Goal: Find specific page/section: Find specific page/section

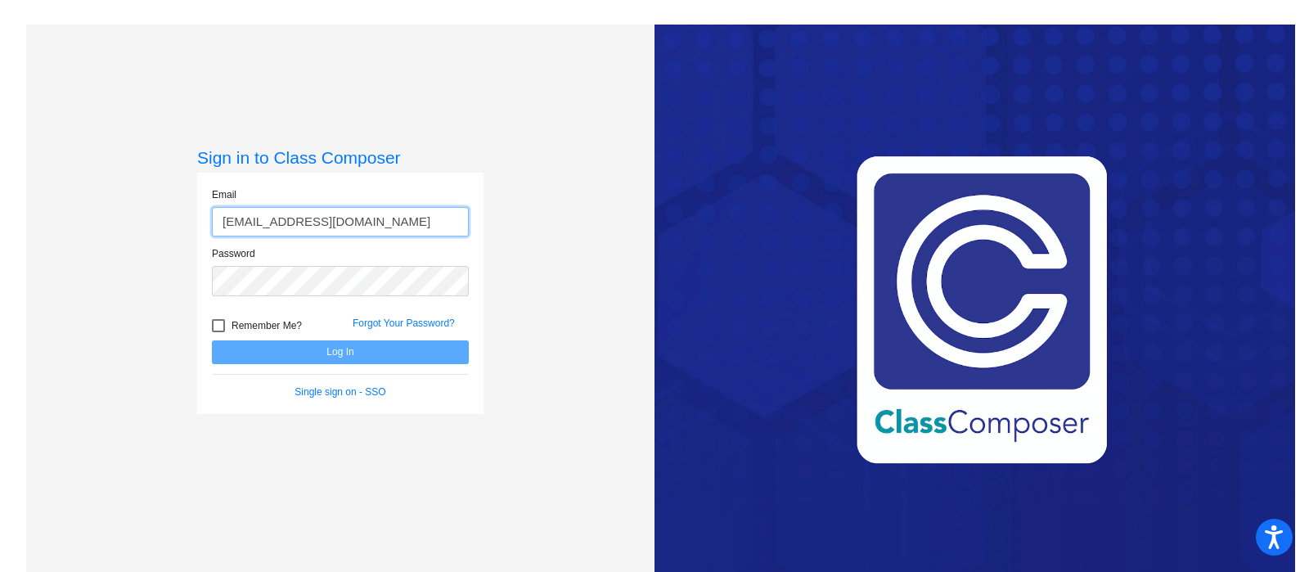
type input "[EMAIL_ADDRESS][DOMAIN_NAME]"
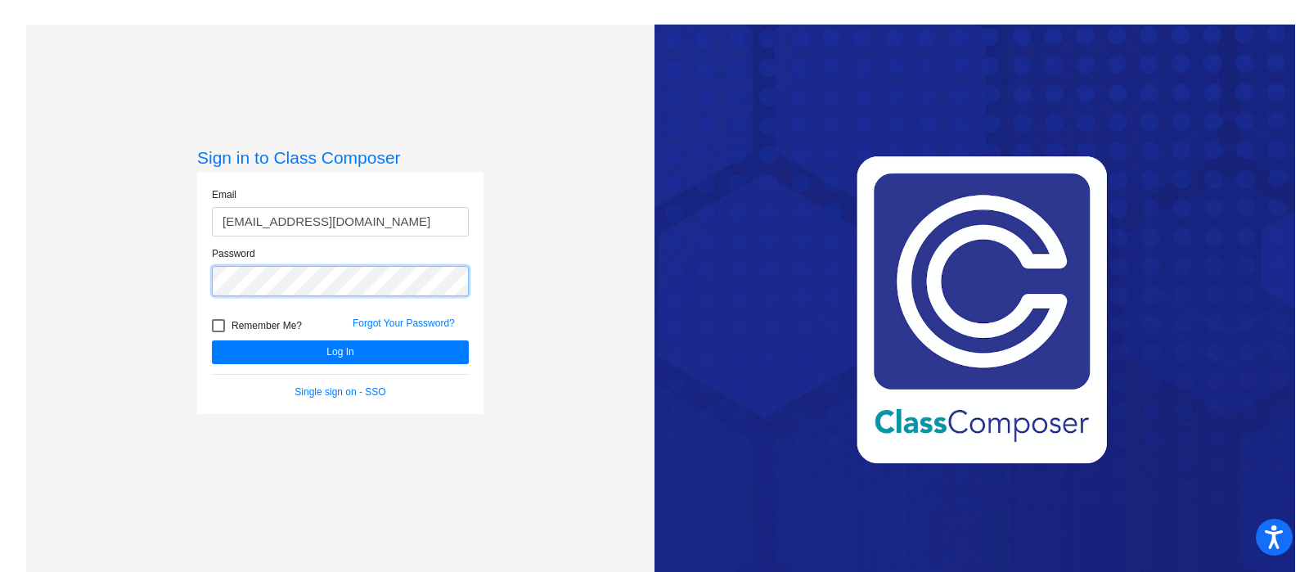
click at [212, 340] on button "Log In" at bounding box center [340, 352] width 257 height 24
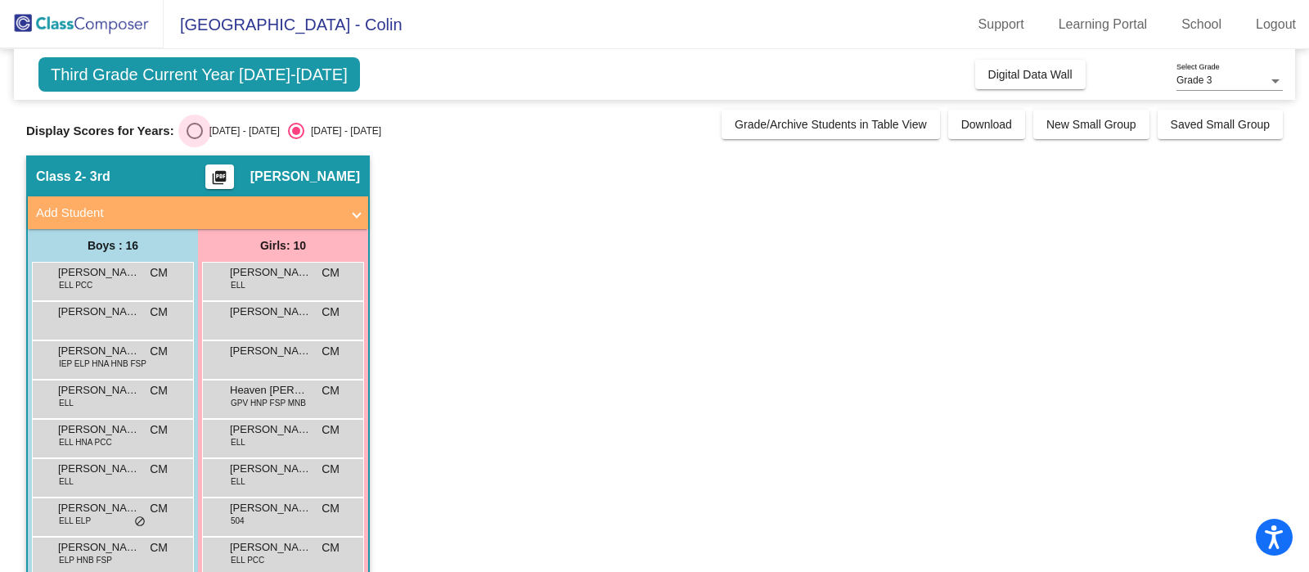
click at [200, 129] on div "Select an option" at bounding box center [195, 131] width 16 height 16
click at [195, 139] on input "[DATE] - [DATE]" at bounding box center [194, 139] width 1 height 1
radio input "true"
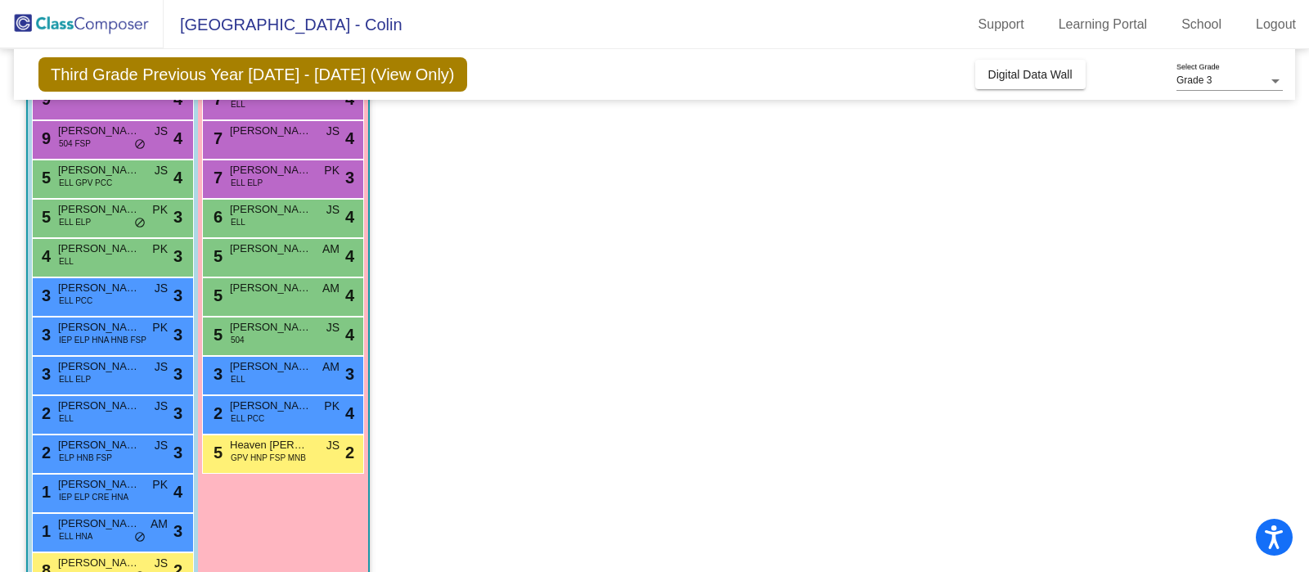
scroll to position [182, 0]
click at [277, 400] on span "[PERSON_NAME]" at bounding box center [271, 405] width 82 height 16
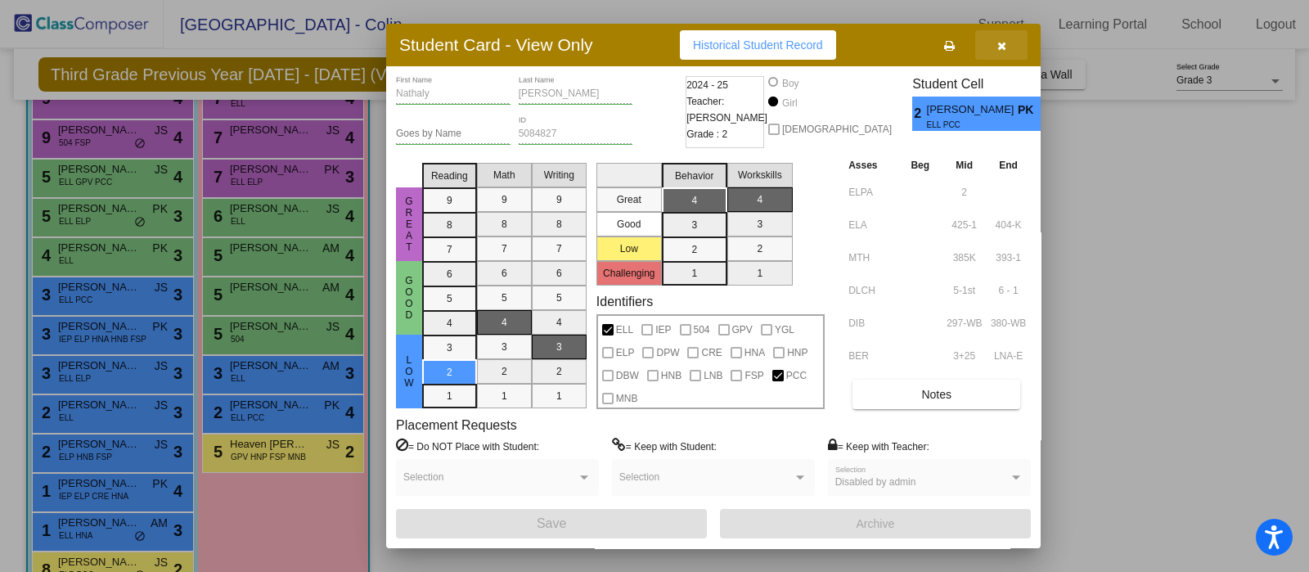
click at [999, 41] on icon "button" at bounding box center [1002, 45] width 9 height 11
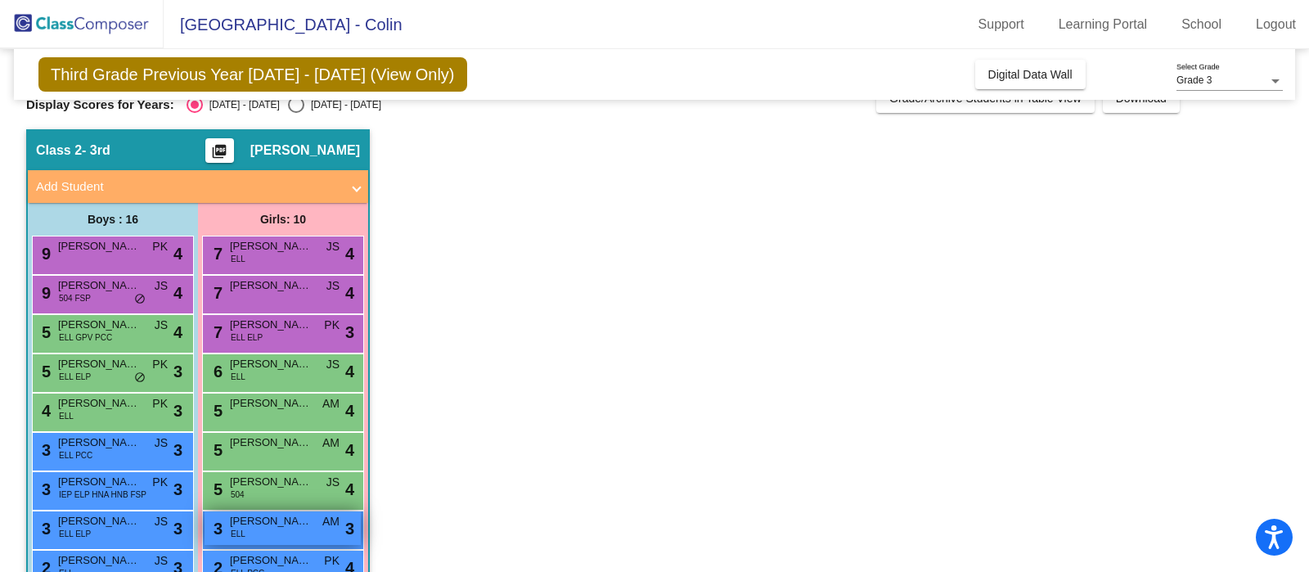
scroll to position [343, 0]
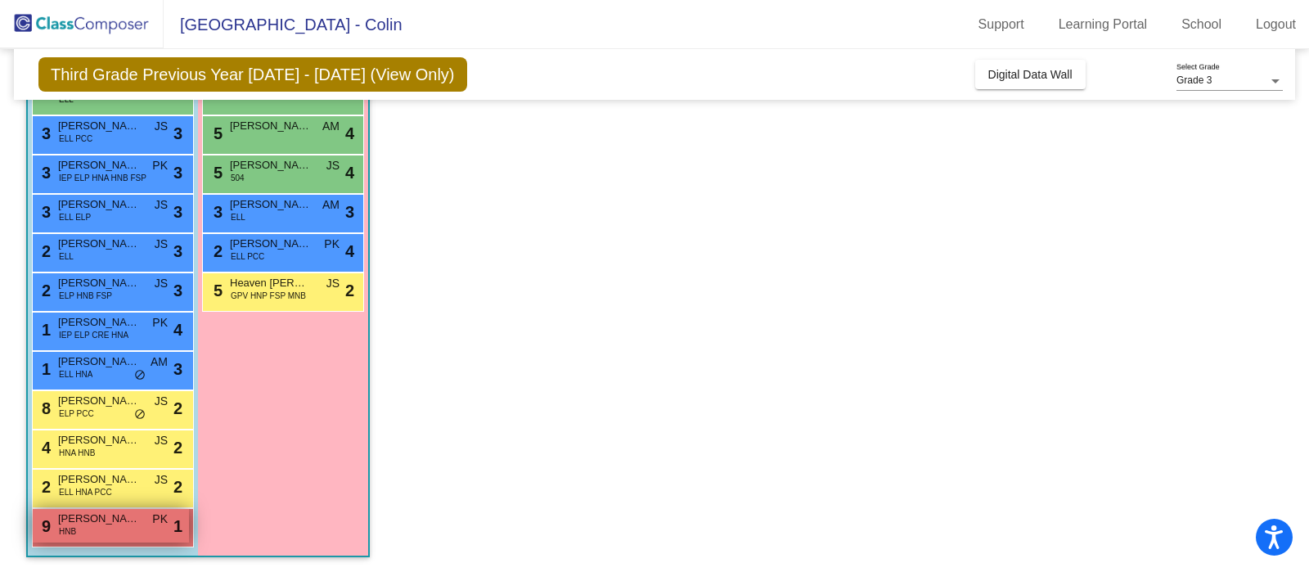
click at [84, 517] on span "[PERSON_NAME]" at bounding box center [99, 519] width 82 height 16
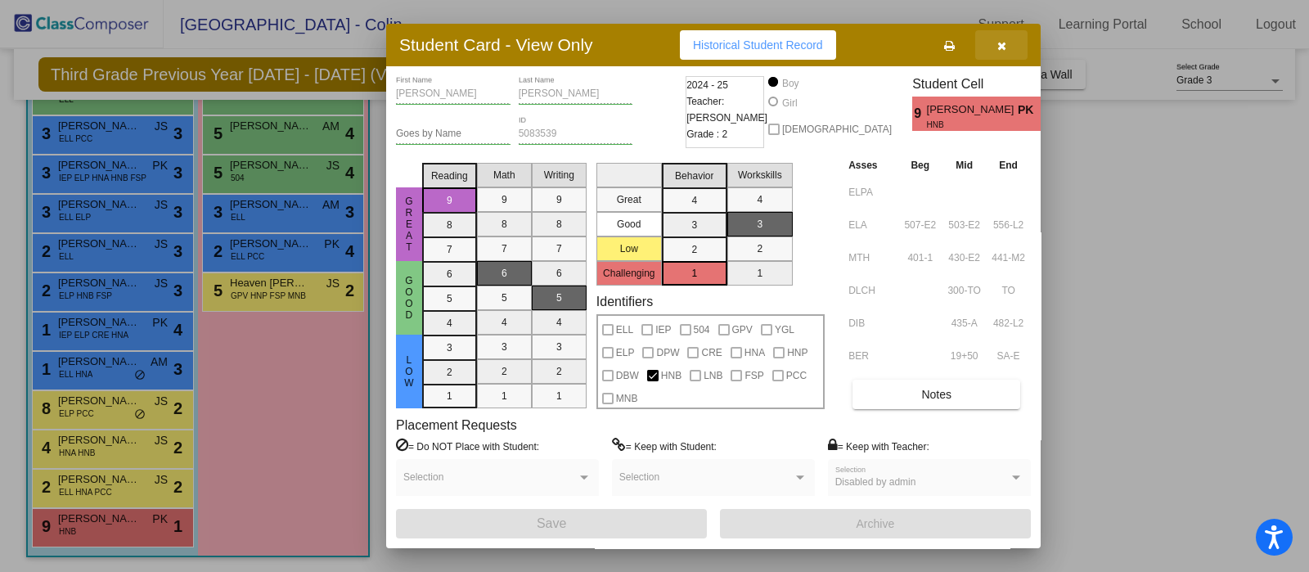
click at [1007, 49] on button "button" at bounding box center [1001, 44] width 52 height 29
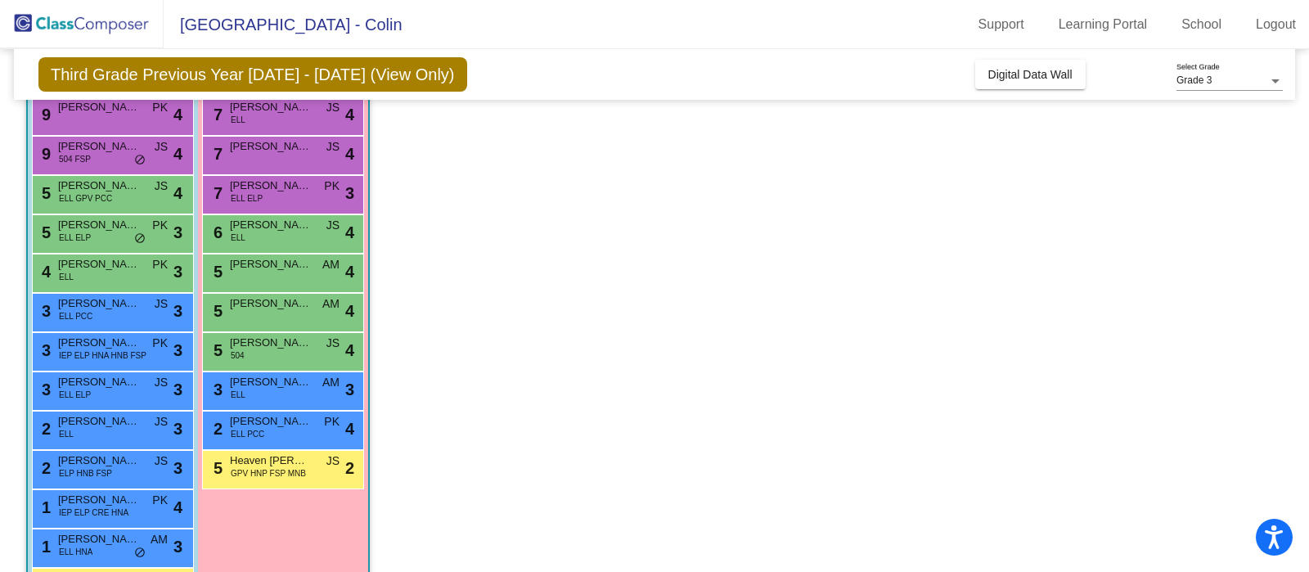
scroll to position [167, 0]
